Goal: Task Accomplishment & Management: Complete application form

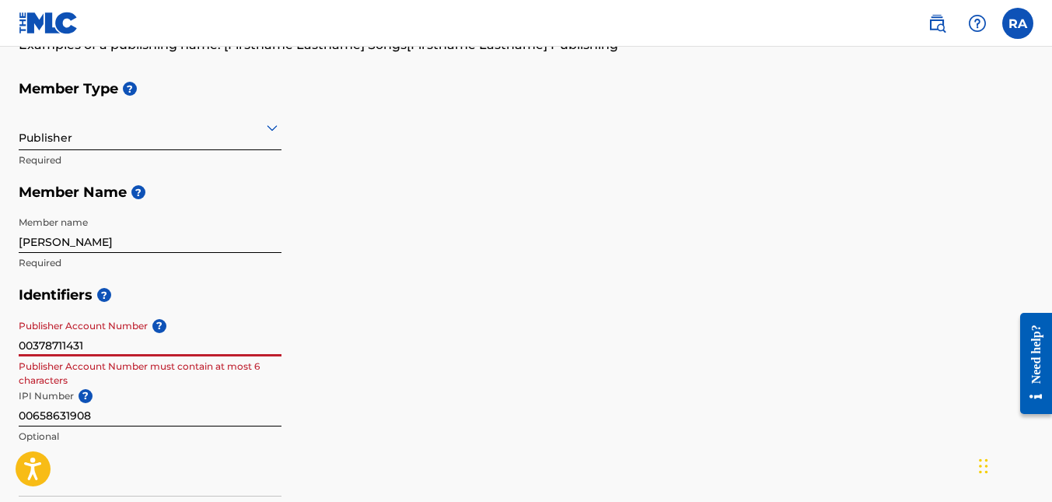
drag, startPoint x: 92, startPoint y: 352, endPoint x: 0, endPoint y: 359, distance: 92.1
click at [0, 359] on div "Create a Member If you are a self-administered songwriter without a publisher t…" at bounding box center [526, 511] width 1052 height 1153
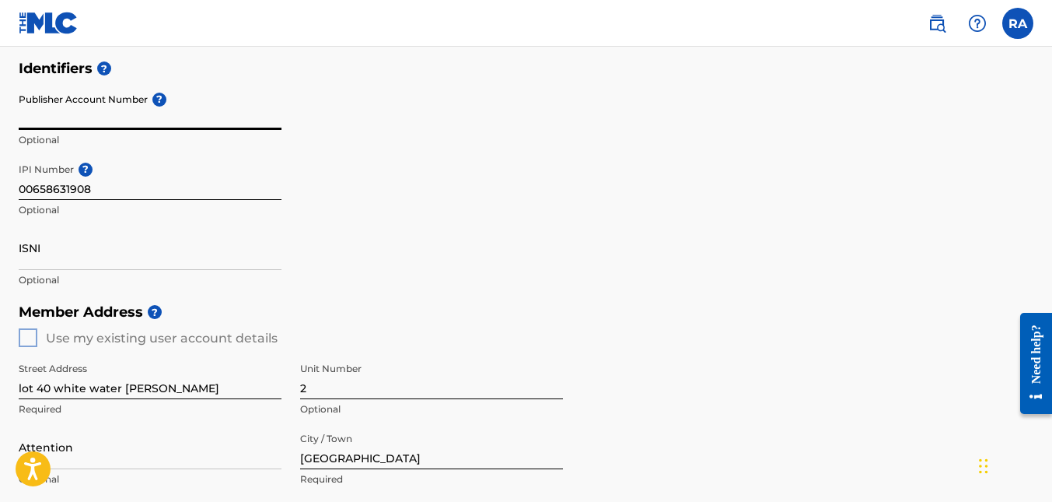
scroll to position [539, 0]
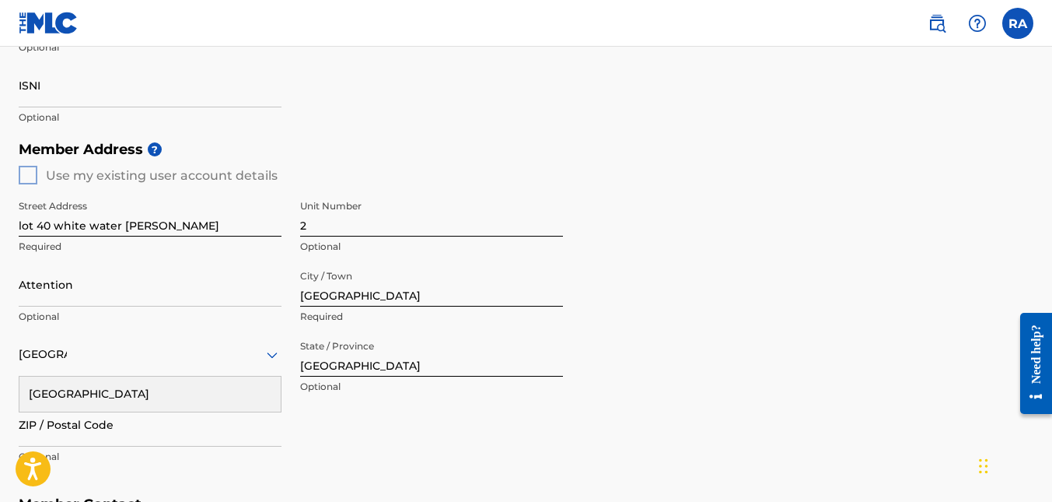
click at [30, 176] on div "Member Address ? Use my existing user account details Street Address lot 40 whi…" at bounding box center [526, 310] width 1015 height 355
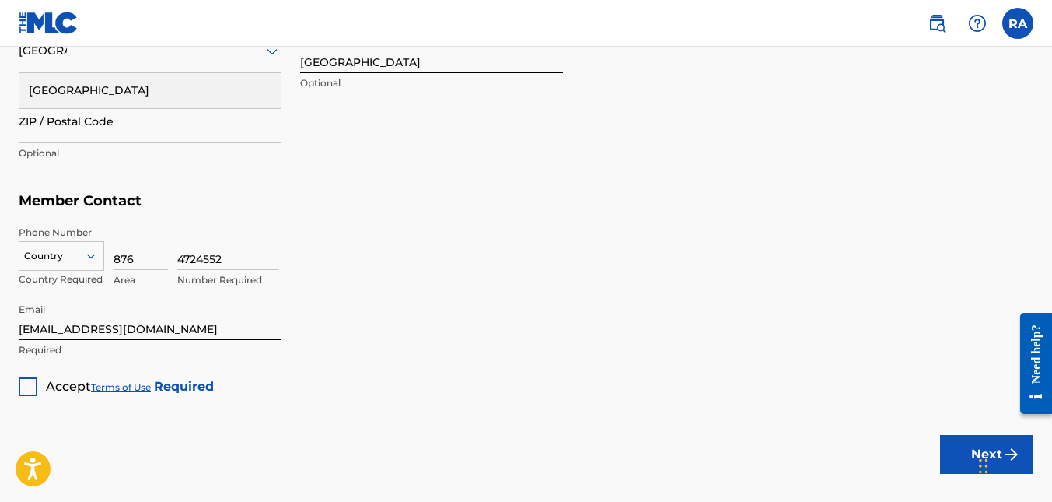
scroll to position [850, 0]
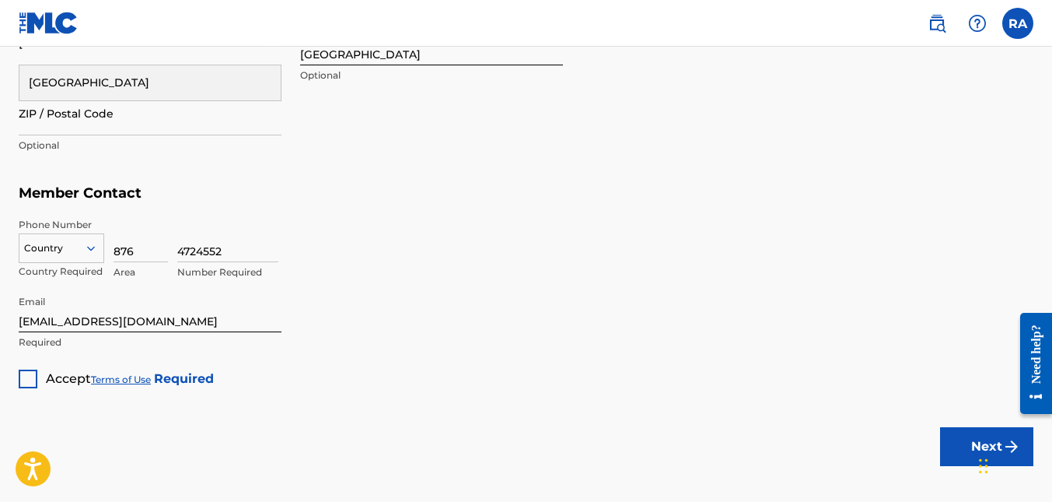
click at [93, 248] on icon at bounding box center [91, 248] width 8 height 5
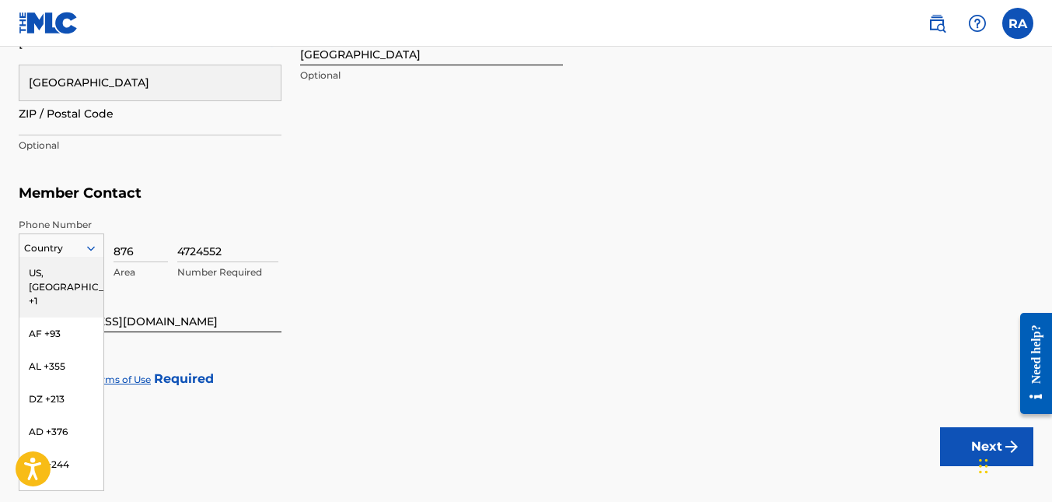
type input "J"
click at [61, 369] on div "JM +1876" at bounding box center [61, 371] width 84 height 33
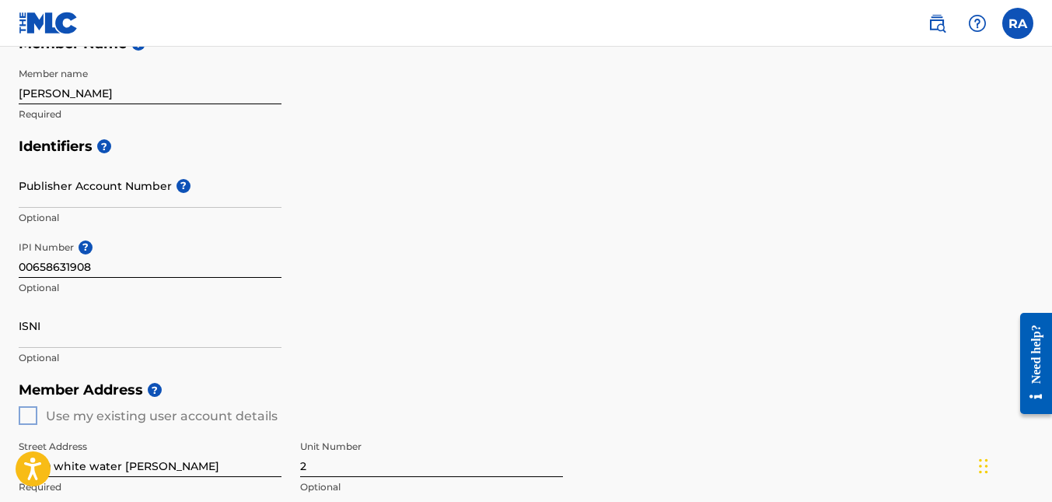
scroll to position [228, 0]
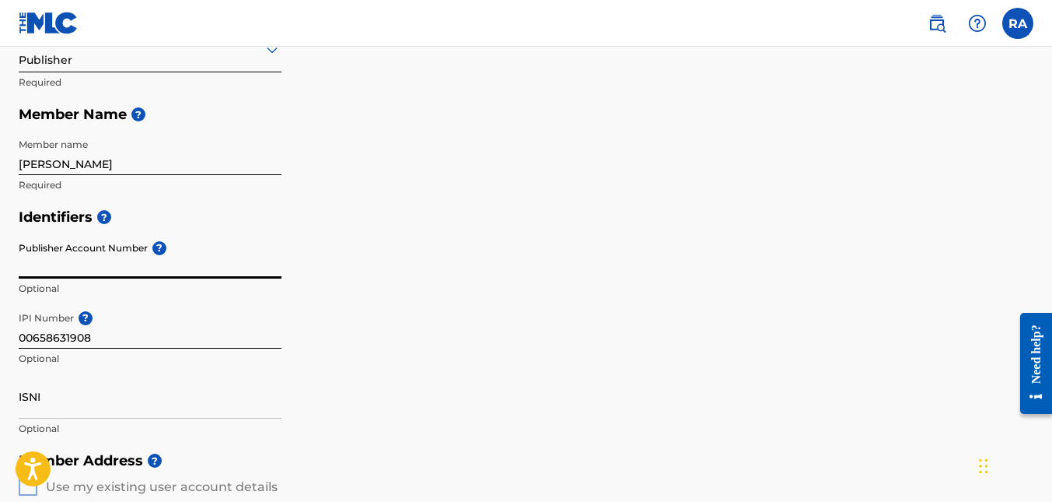
click at [156, 272] on input "Publisher Account Number ?" at bounding box center [150, 256] width 263 height 44
paste input "00378711431"
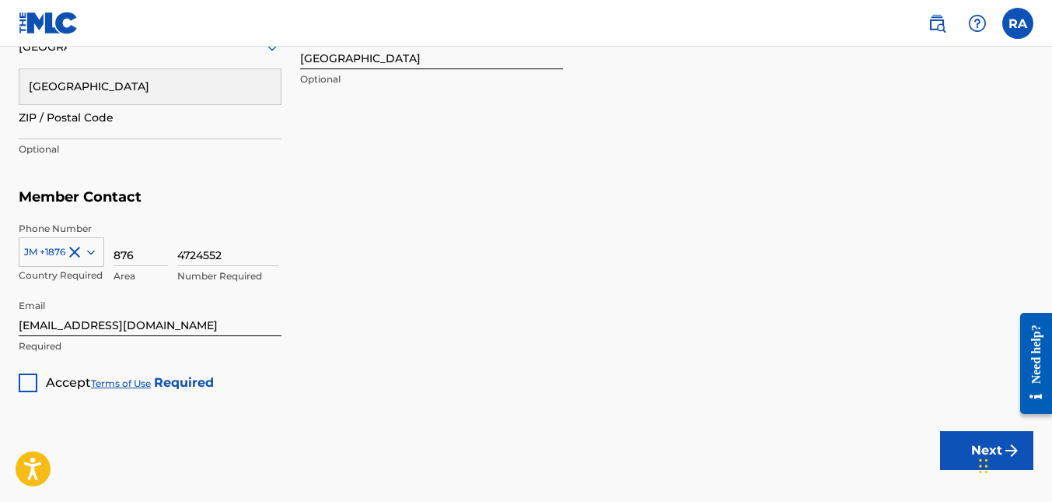
scroll to position [850, 0]
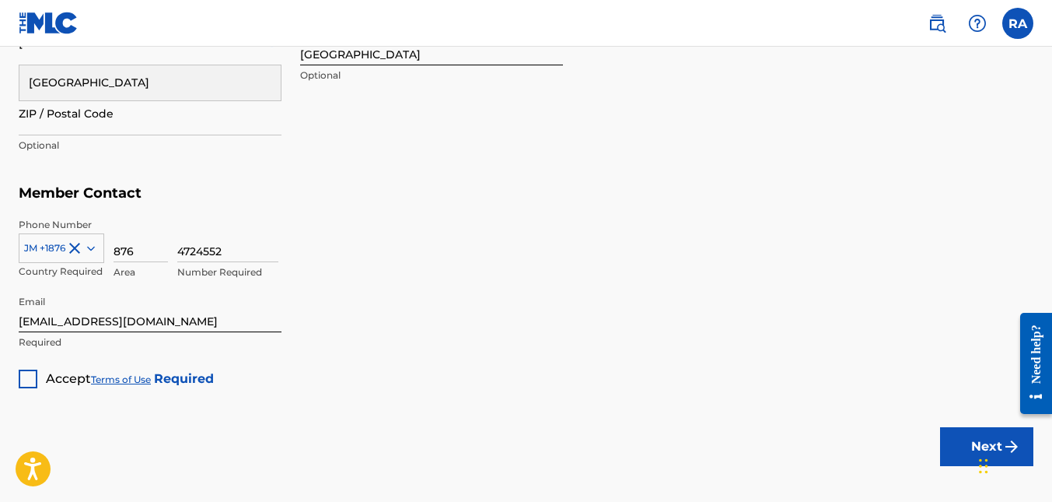
type input "00378711431"
click at [36, 379] on div "Accept Terms of Use Required" at bounding box center [116, 373] width 195 height 30
click at [36, 379] on div at bounding box center [28, 378] width 19 height 19
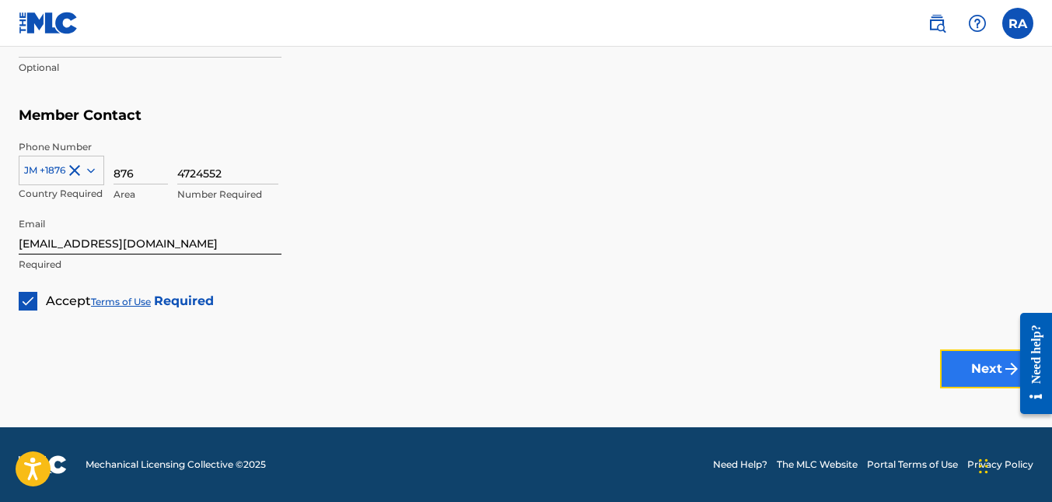
click at [965, 373] on button "Next" at bounding box center [986, 368] width 93 height 39
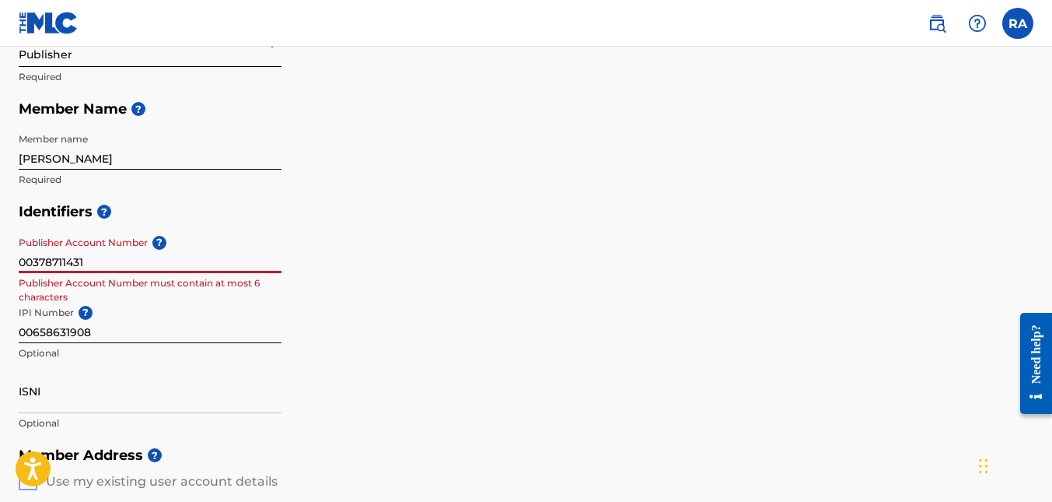
drag, startPoint x: 127, startPoint y: 255, endPoint x: 0, endPoint y: 256, distance: 126.8
click at [0, 256] on div "Create a Member If you are a self-administered songwriter without a publisher t…" at bounding box center [526, 428] width 1052 height 1153
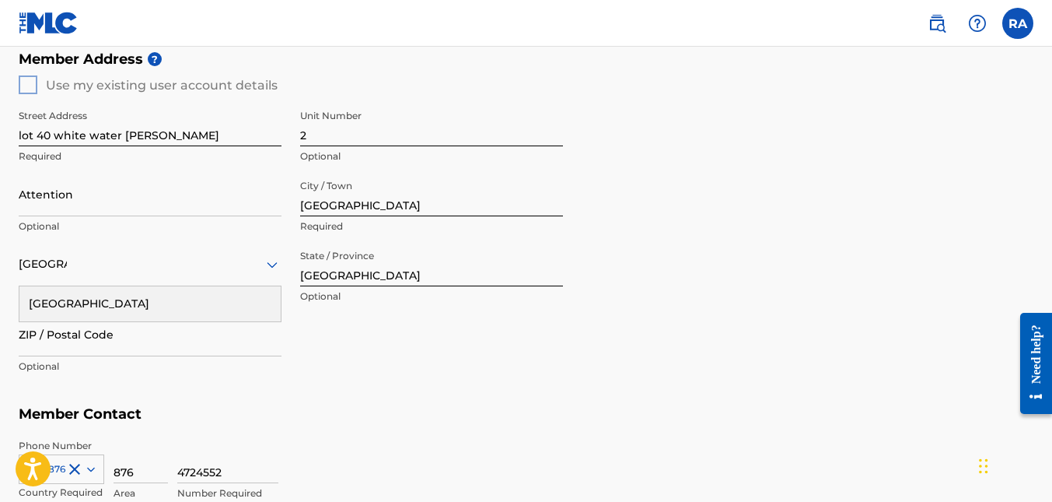
scroll to position [856, 0]
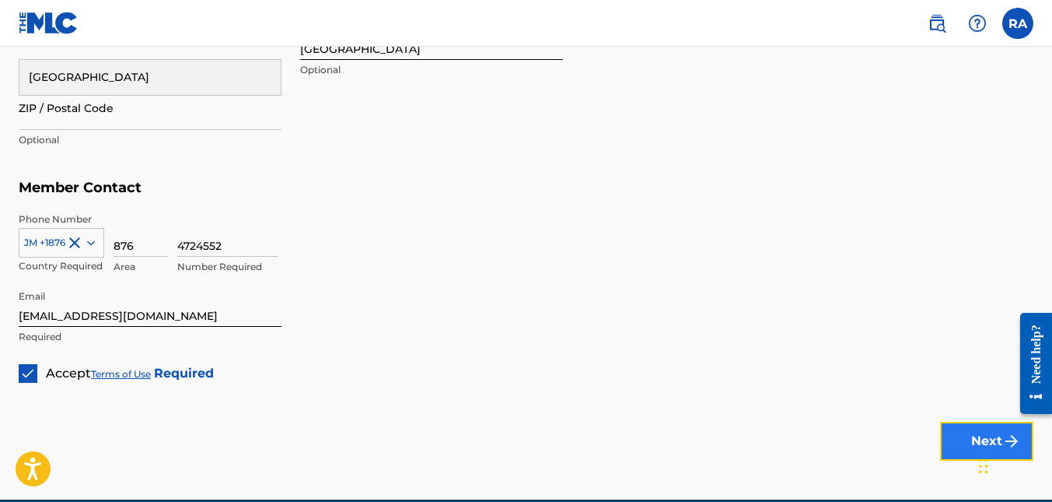
click at [955, 438] on button "Next" at bounding box center [986, 441] width 93 height 39
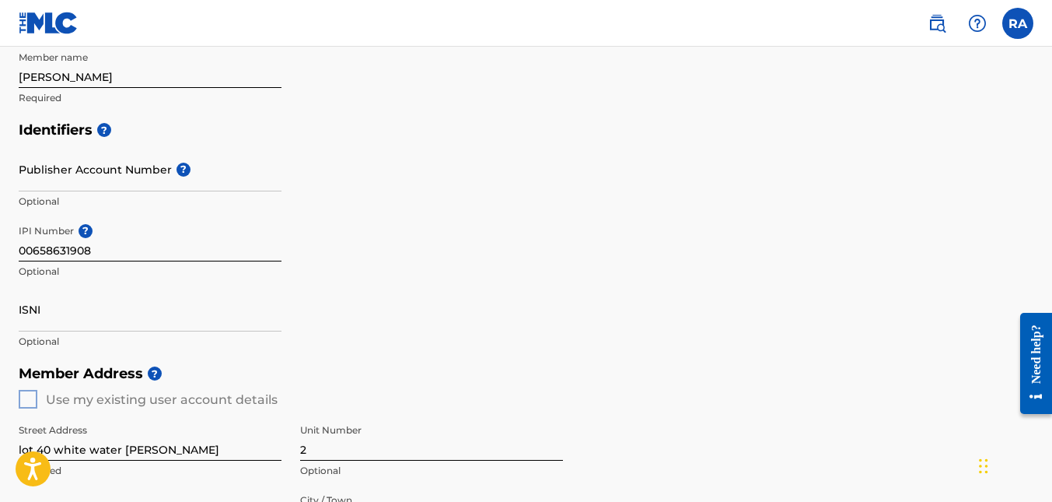
scroll to position [622, 0]
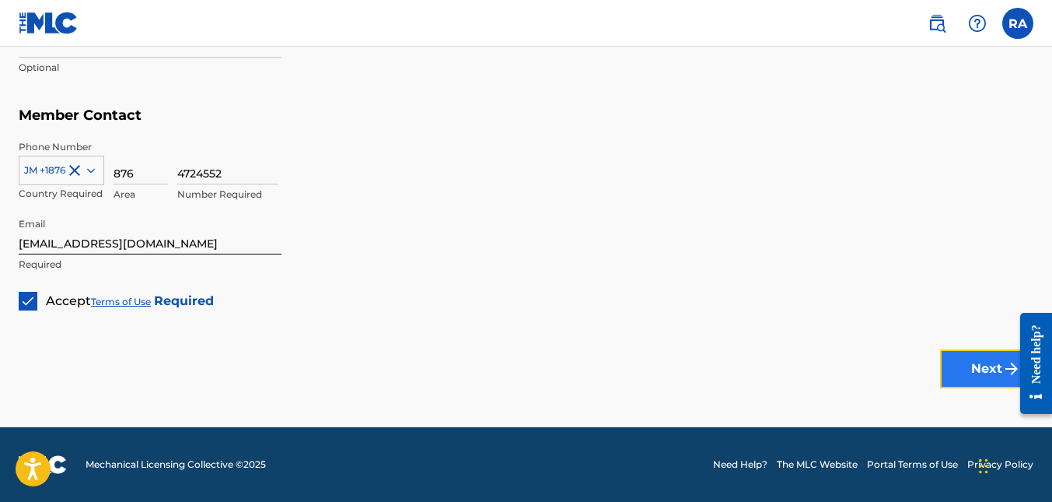
click at [974, 362] on button "Next" at bounding box center [986, 368] width 93 height 39
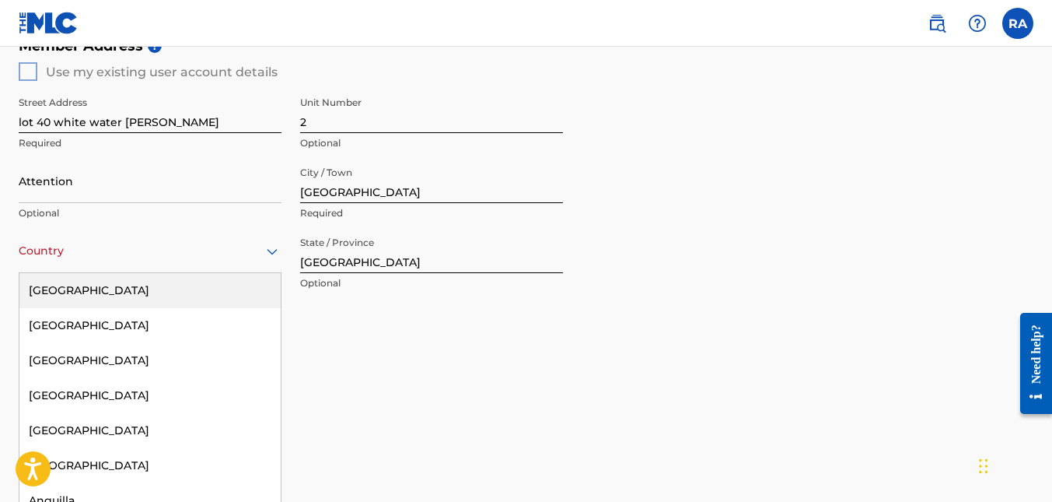
scroll to position [648, 0]
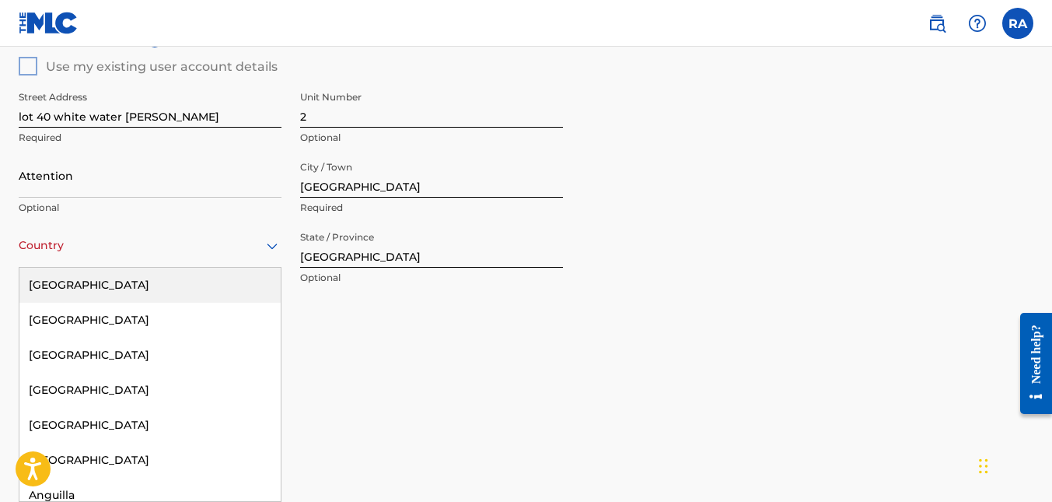
click at [164, 257] on div "Country [GEOGRAPHIC_DATA]" at bounding box center [150, 245] width 263 height 44
type input "J"
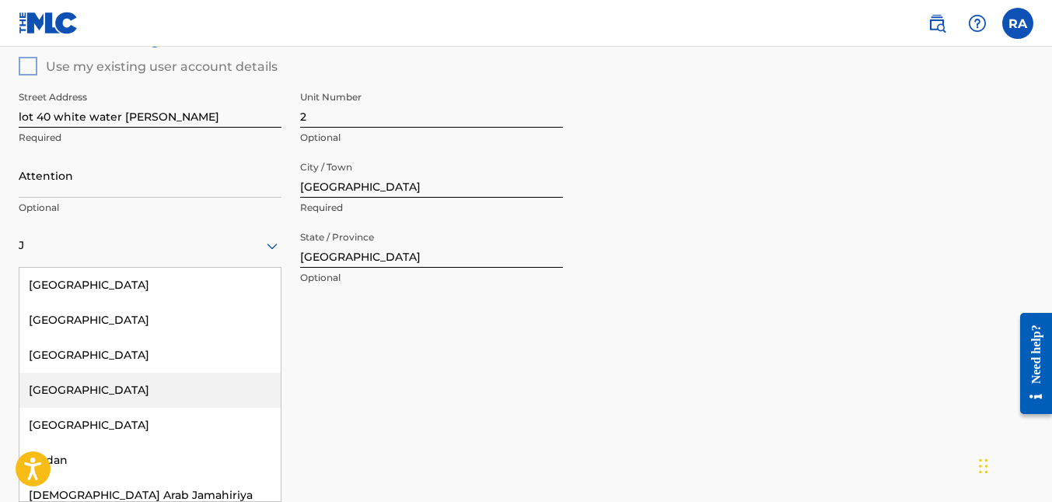
click at [63, 391] on div "[GEOGRAPHIC_DATA]" at bounding box center [149, 390] width 261 height 35
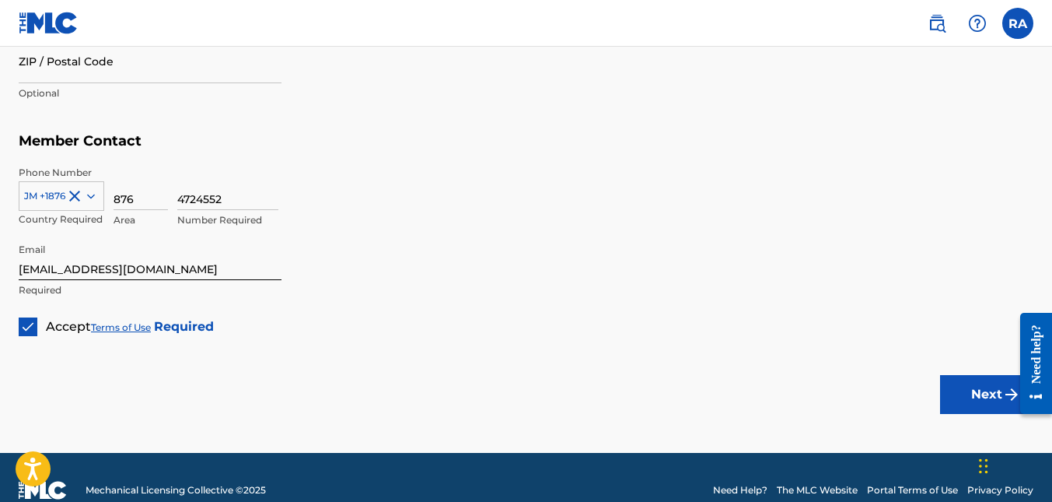
scroll to position [928, 0]
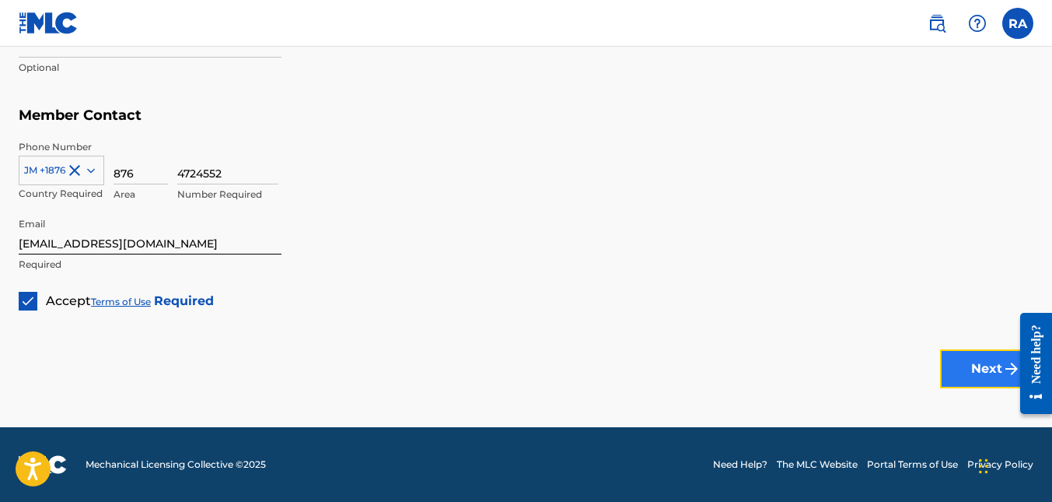
click at [965, 376] on button "Next" at bounding box center [986, 368] width 93 height 39
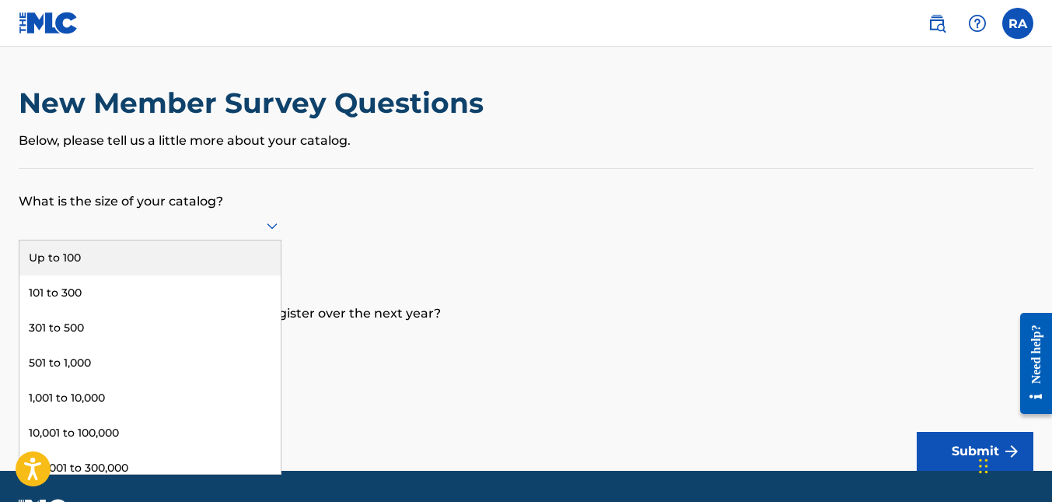
click at [279, 235] on div at bounding box center [150, 226] width 263 height 30
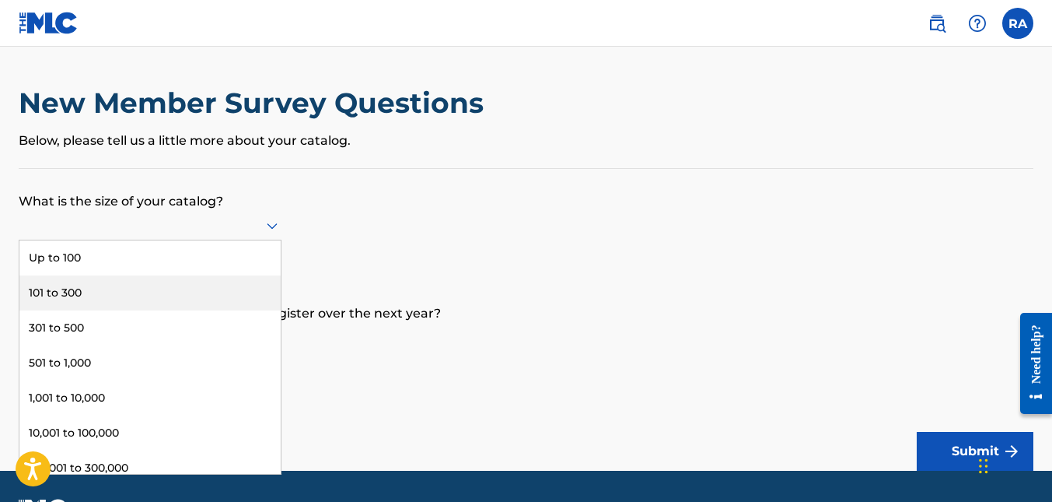
click at [71, 289] on div "101 to 300" at bounding box center [149, 292] width 261 height 35
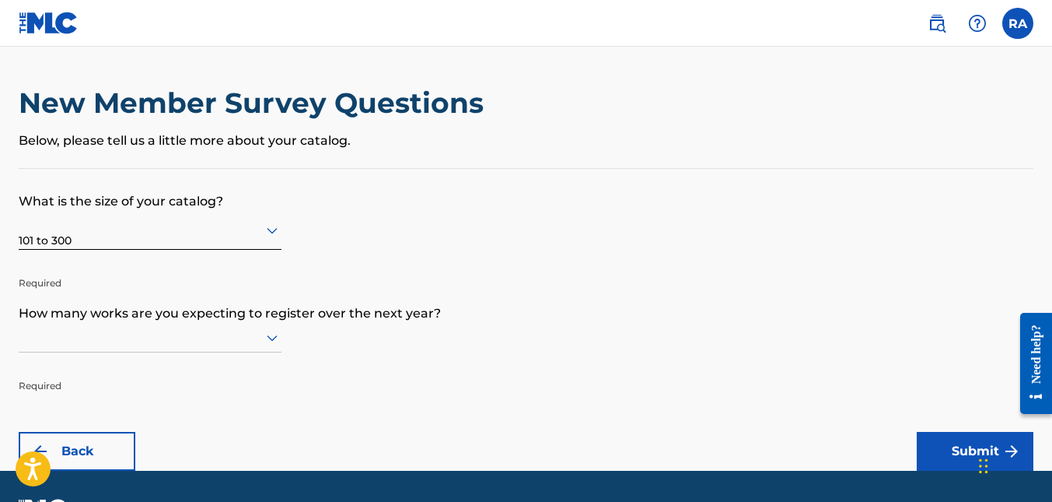
scroll to position [44, 0]
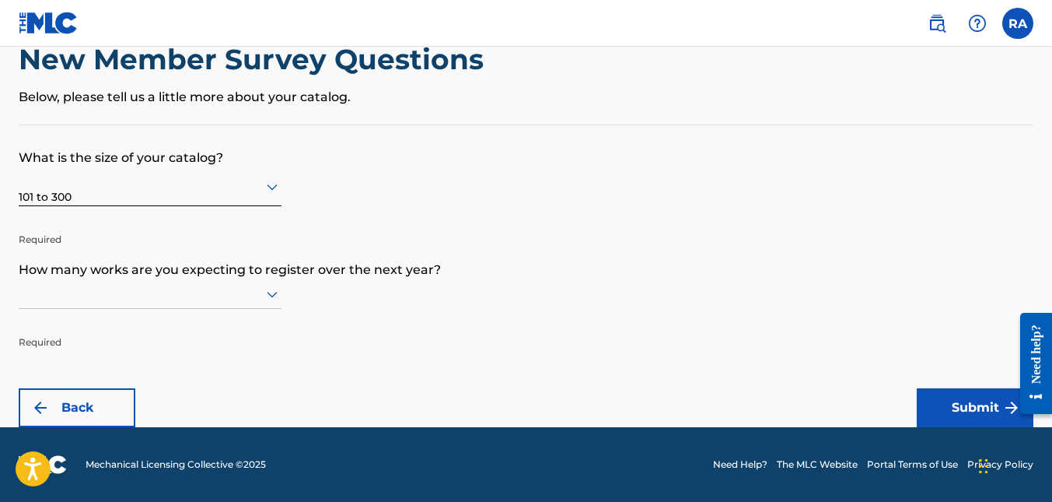
click at [269, 309] on div at bounding box center [150, 294] width 263 height 30
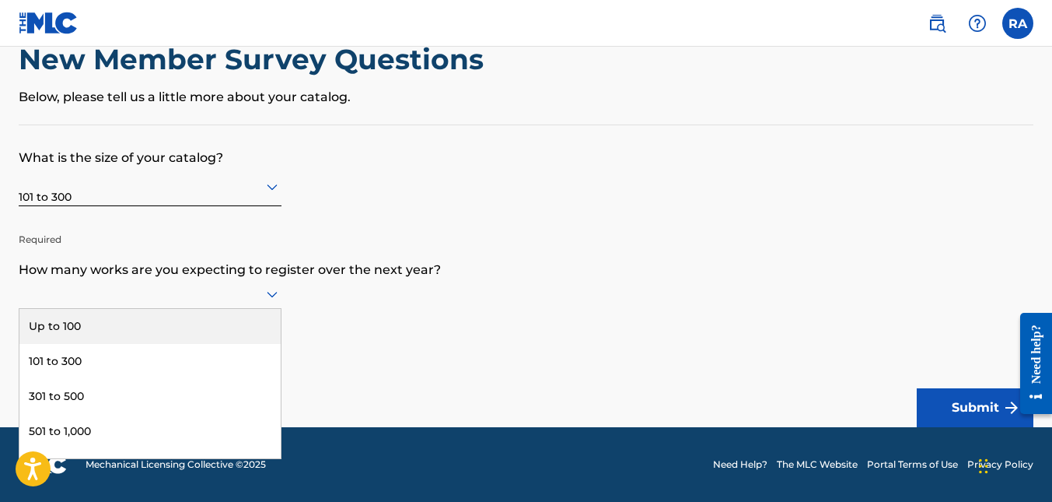
click at [84, 327] on div "Up to 100" at bounding box center [149, 326] width 261 height 35
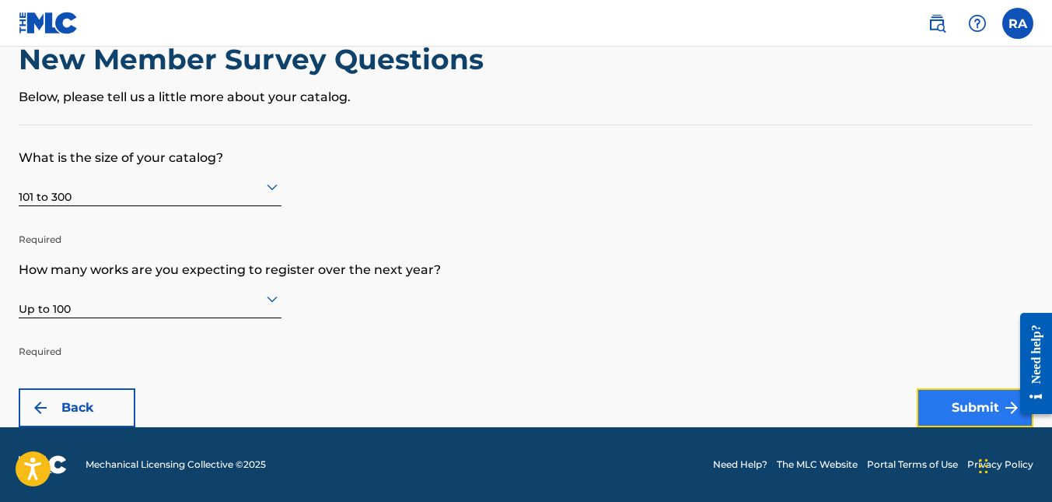
click at [946, 411] on button "Submit" at bounding box center [975, 407] width 117 height 39
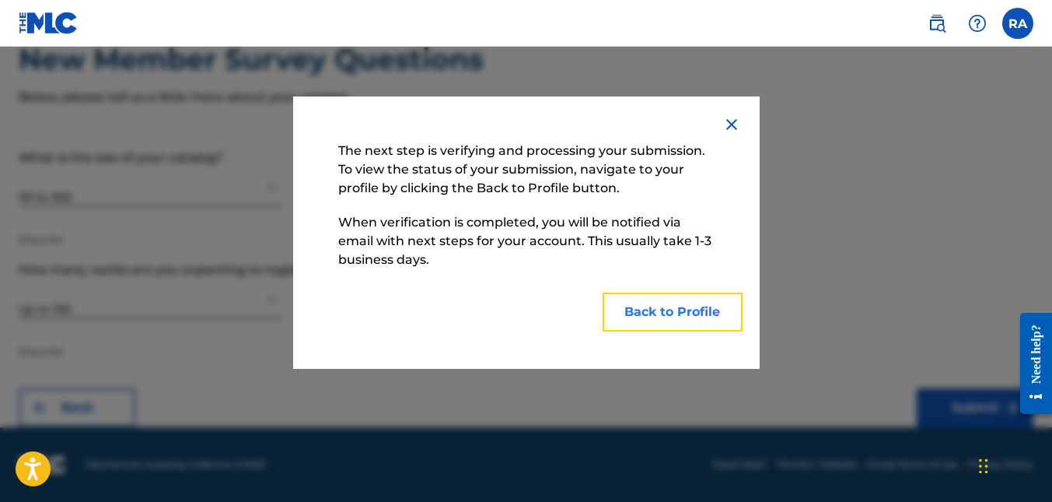
click at [671, 314] on button "Back to Profile" at bounding box center [673, 311] width 140 height 39
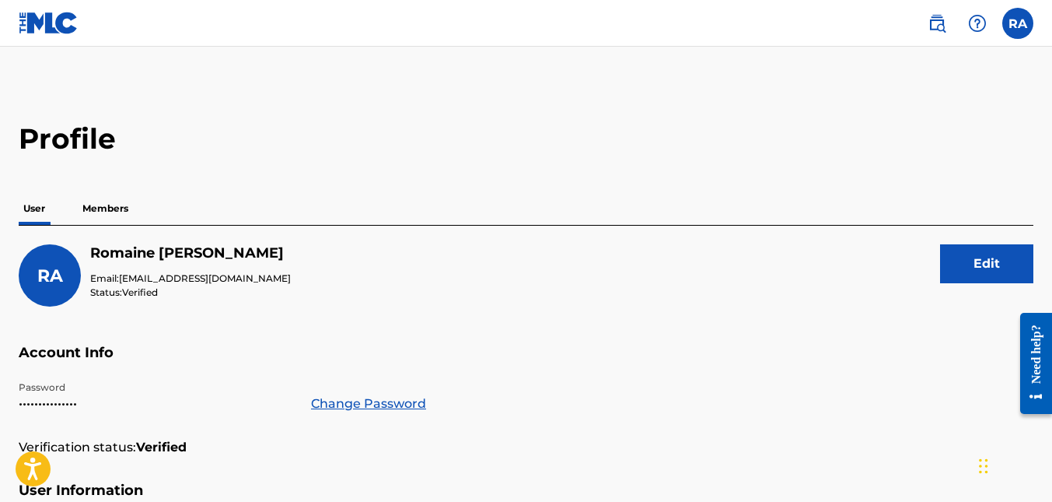
click at [89, 207] on p "Members" at bounding box center [105, 208] width 55 height 33
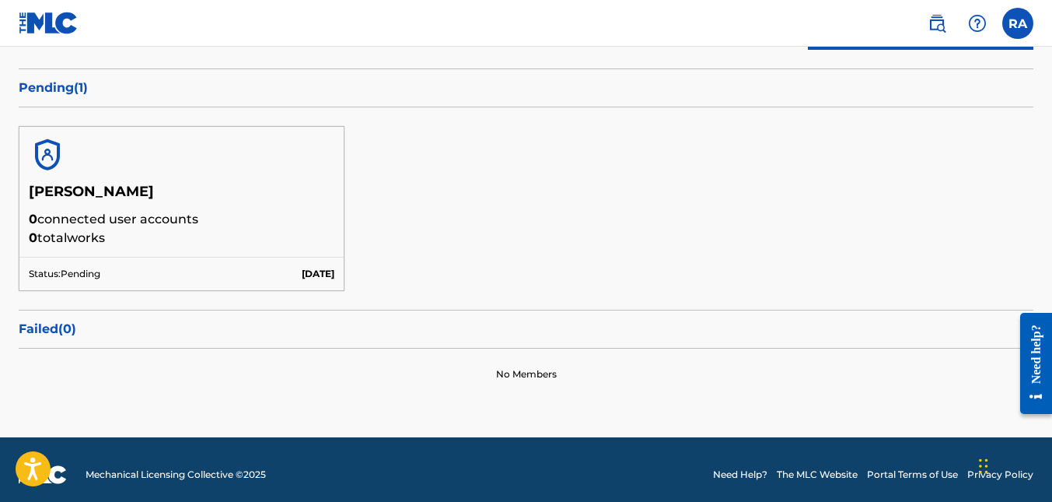
scroll to position [243, 0]
